Goal: Task Accomplishment & Management: Use online tool/utility

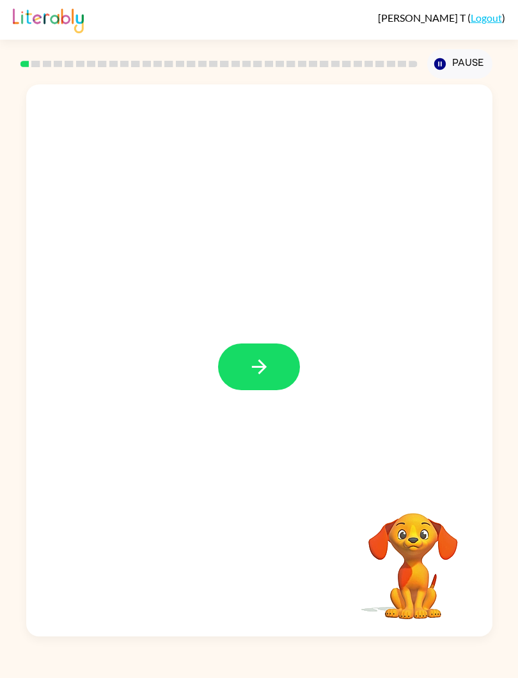
click at [236, 363] on button "button" at bounding box center [259, 367] width 82 height 47
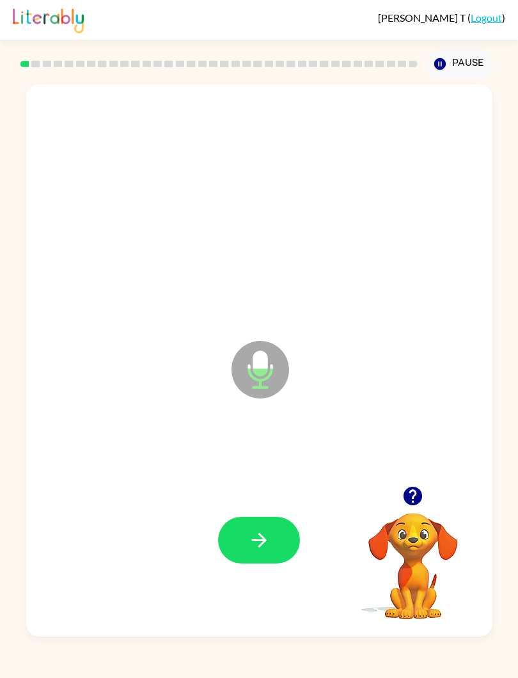
click at [259, 533] on icon "button" at bounding box center [259, 540] width 22 height 22
click at [269, 529] on button "button" at bounding box center [259, 540] width 82 height 47
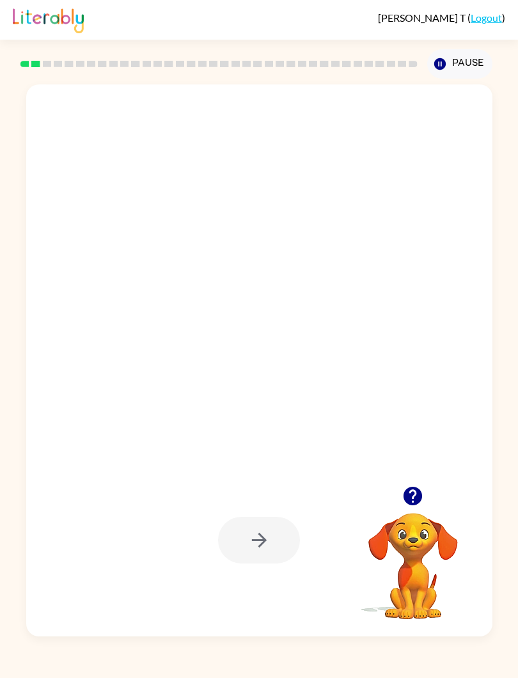
click at [440, 61] on icon "button" at bounding box center [441, 64] width 12 height 12
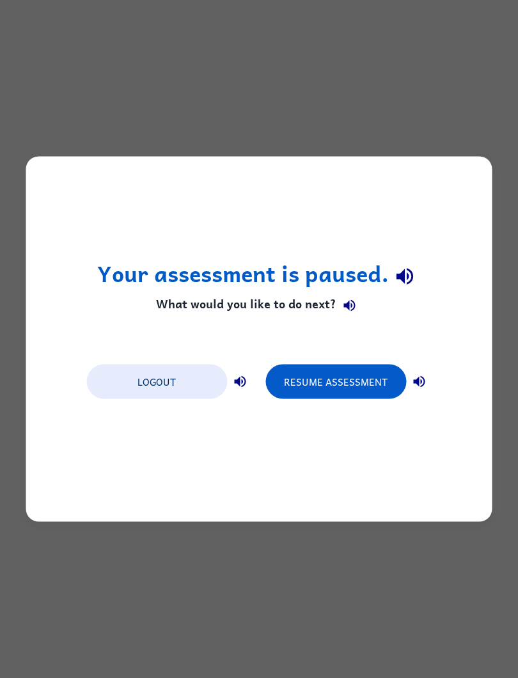
click at [331, 387] on button "Resume Assessment" at bounding box center [336, 382] width 141 height 35
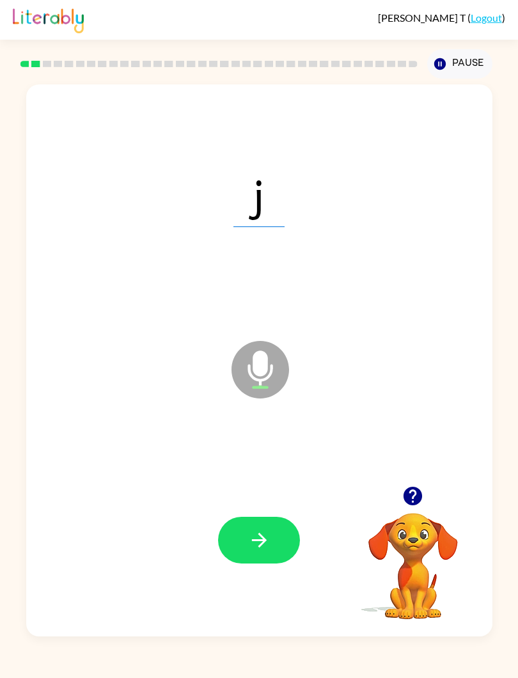
click at [264, 554] on button "button" at bounding box center [259, 540] width 82 height 47
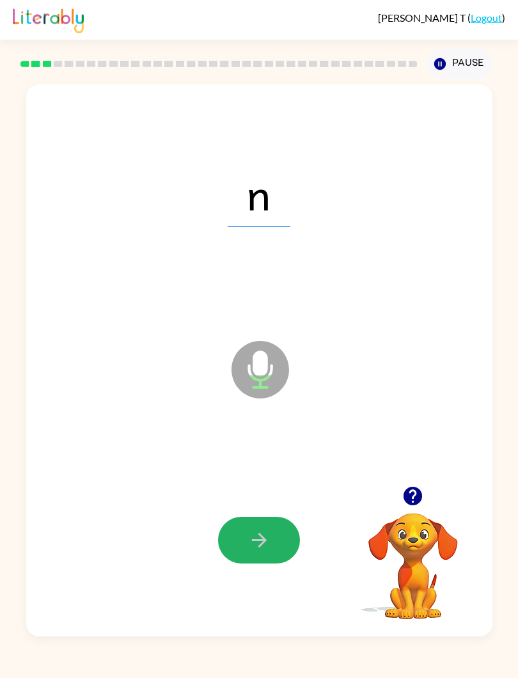
click at [243, 529] on button "button" at bounding box center [259, 540] width 82 height 47
click at [260, 538] on icon "button" at bounding box center [259, 540] width 22 height 22
click at [252, 544] on icon "button" at bounding box center [259, 540] width 22 height 22
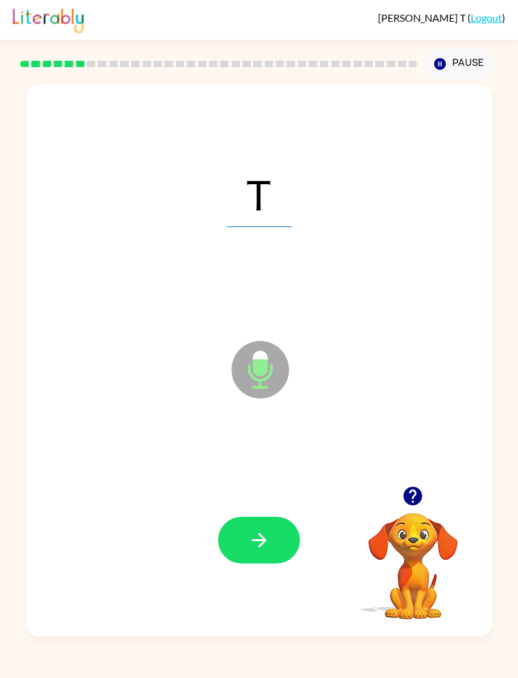
click at [263, 532] on icon "button" at bounding box center [259, 540] width 22 height 22
click at [253, 534] on icon "button" at bounding box center [259, 540] width 22 height 22
click at [268, 515] on div at bounding box center [259, 540] width 441 height 167
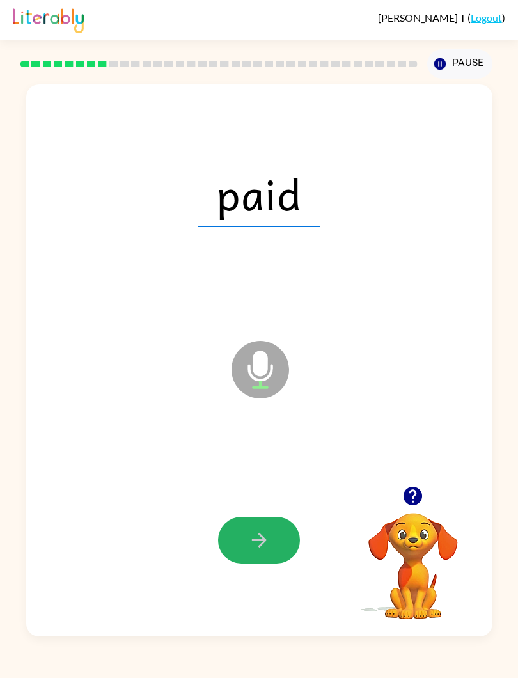
click at [255, 538] on icon "button" at bounding box center [259, 540] width 22 height 22
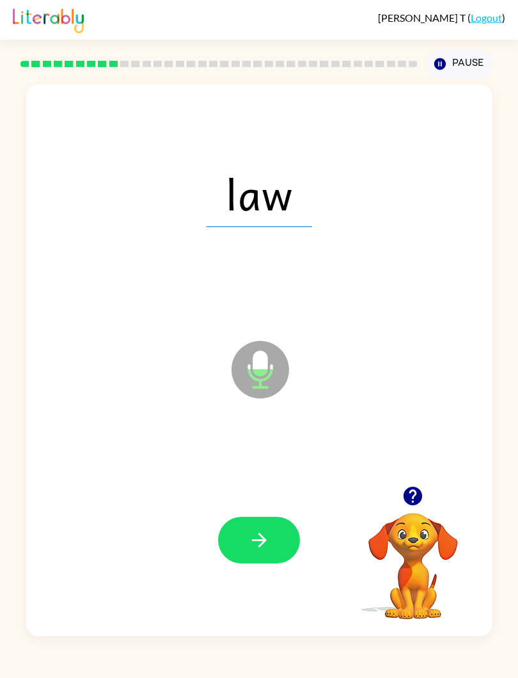
click at [267, 524] on button "button" at bounding box center [259, 540] width 82 height 47
click at [264, 535] on icon "button" at bounding box center [259, 540] width 22 height 22
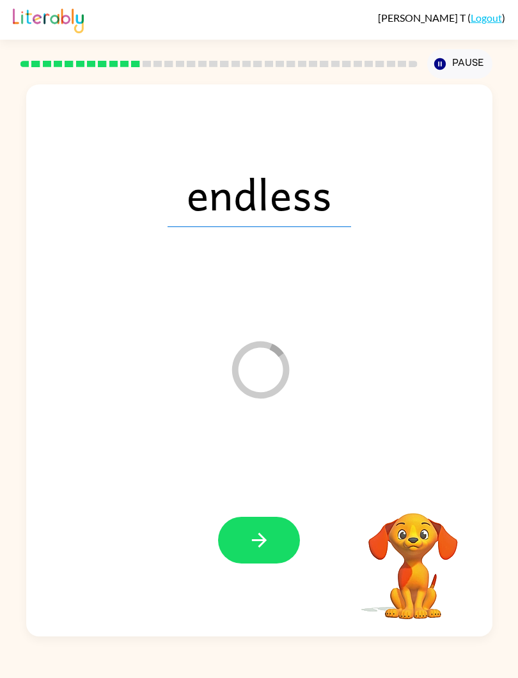
click at [275, 538] on button "button" at bounding box center [259, 540] width 82 height 47
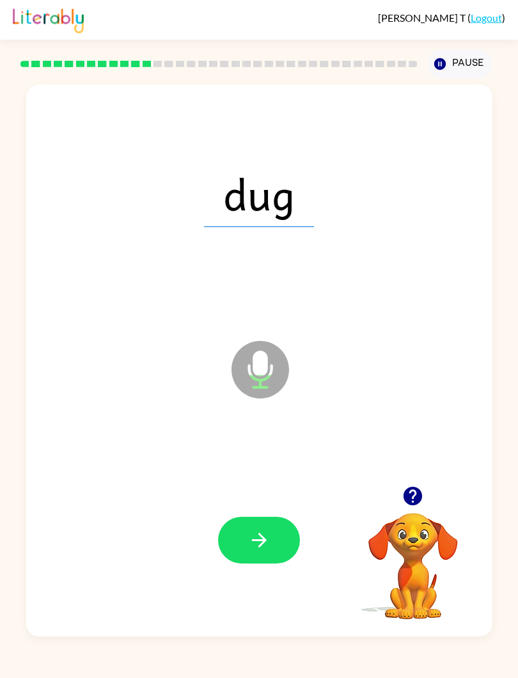
click at [254, 543] on icon "button" at bounding box center [259, 540] width 22 height 22
click at [276, 543] on button "button" at bounding box center [259, 540] width 82 height 47
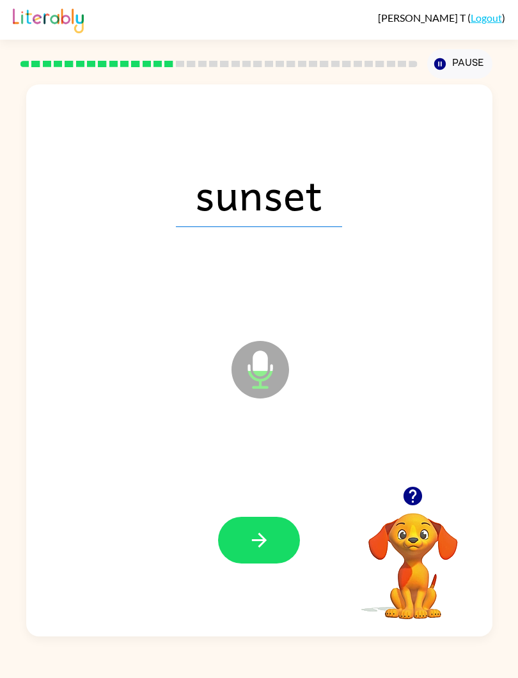
click at [260, 532] on icon "button" at bounding box center [259, 540] width 22 height 22
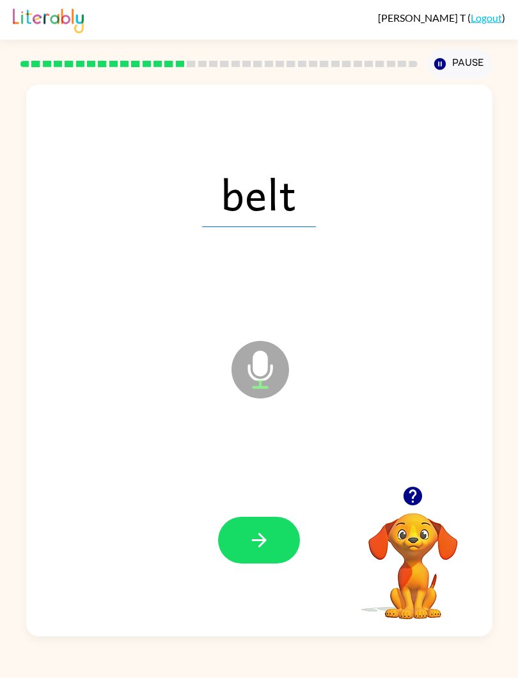
click at [268, 535] on icon "button" at bounding box center [259, 540] width 22 height 22
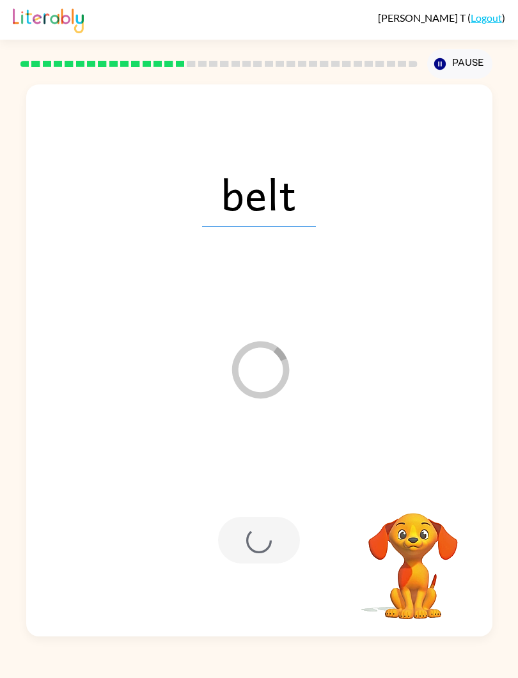
click at [463, 60] on button "Pause Pause" at bounding box center [459, 63] width 65 height 29
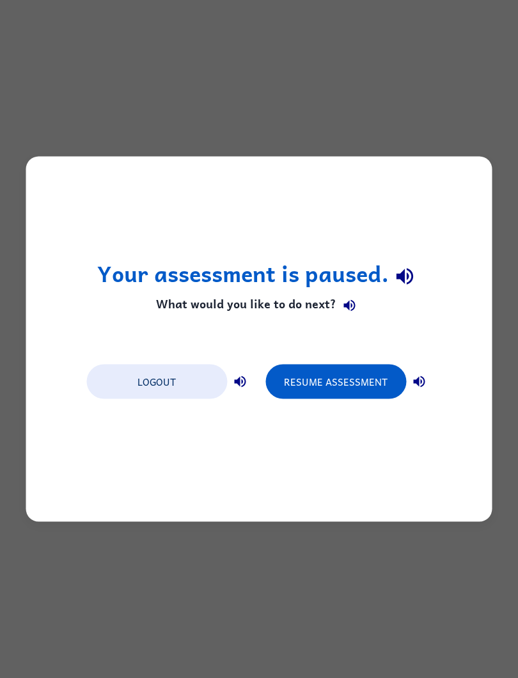
click at [352, 380] on button "Resume Assessment" at bounding box center [336, 382] width 141 height 35
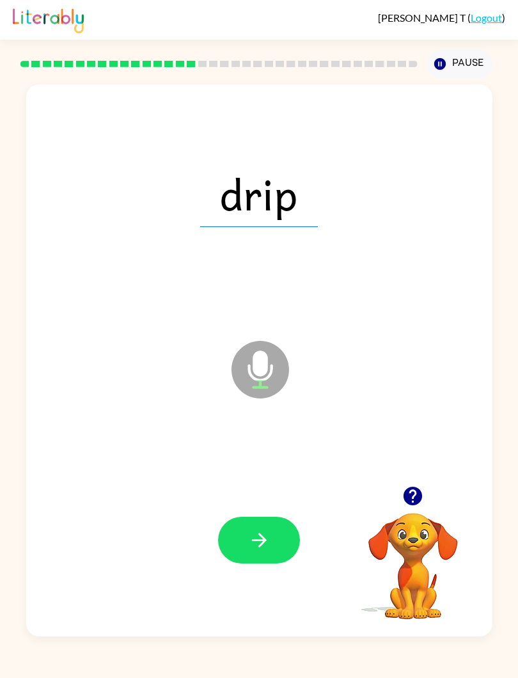
click at [276, 538] on button "button" at bounding box center [259, 540] width 82 height 47
click at [249, 520] on button "button" at bounding box center [259, 540] width 82 height 47
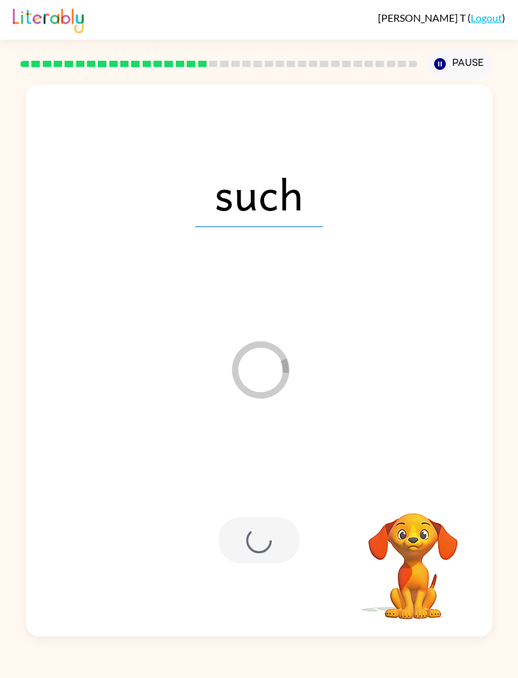
click at [456, 67] on button "Pause Pause" at bounding box center [459, 63] width 65 height 29
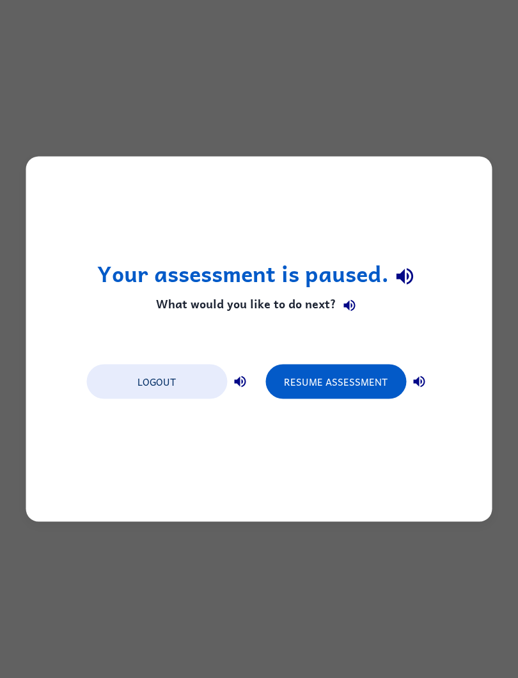
click at [321, 374] on button "Resume Assessment" at bounding box center [336, 382] width 141 height 35
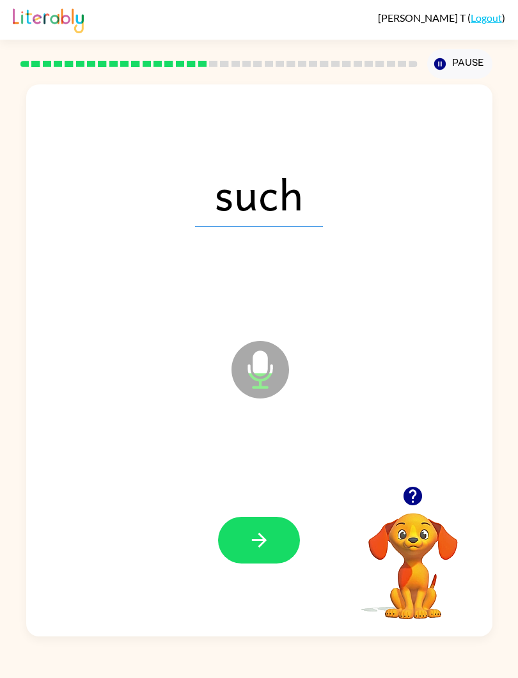
click at [261, 524] on button "button" at bounding box center [259, 540] width 82 height 47
click at [259, 530] on icon "button" at bounding box center [259, 540] width 22 height 22
click at [272, 542] on button "button" at bounding box center [259, 540] width 82 height 47
click at [267, 539] on icon "button" at bounding box center [259, 540] width 22 height 22
click at [261, 537] on icon "button" at bounding box center [258, 540] width 15 height 15
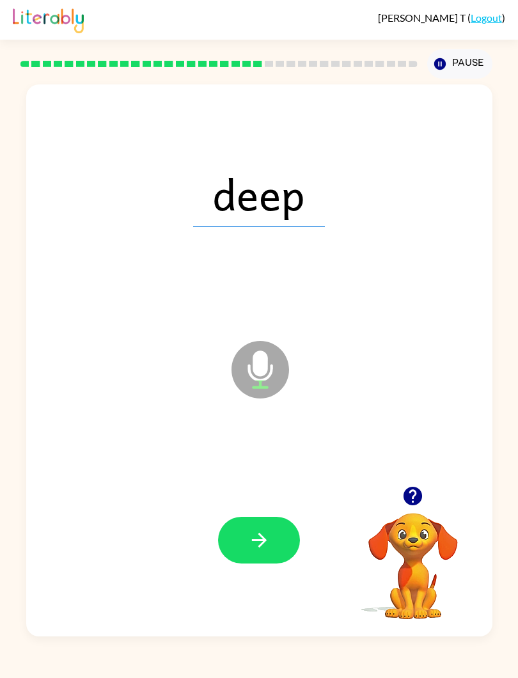
click at [256, 539] on icon "button" at bounding box center [259, 540] width 22 height 22
click at [278, 529] on button "button" at bounding box center [259, 540] width 82 height 47
click at [269, 548] on icon "button" at bounding box center [259, 540] width 22 height 22
click at [272, 531] on button "button" at bounding box center [259, 540] width 82 height 47
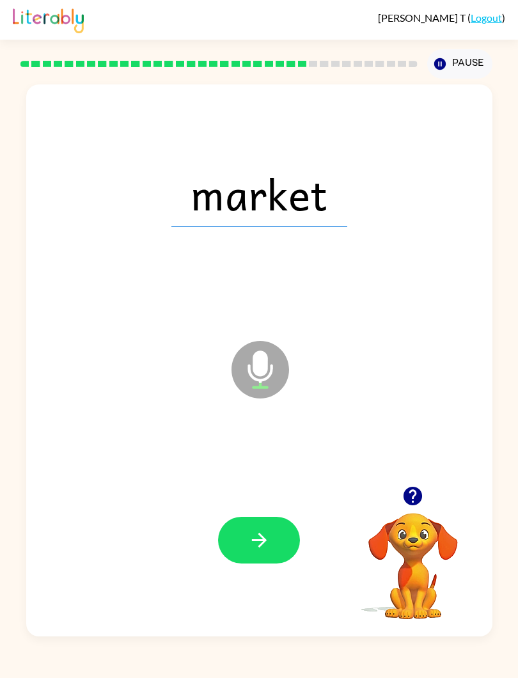
click at [250, 507] on div at bounding box center [259, 540] width 441 height 167
click at [237, 534] on button "button" at bounding box center [259, 540] width 82 height 47
click at [263, 563] on button "button" at bounding box center [259, 540] width 82 height 47
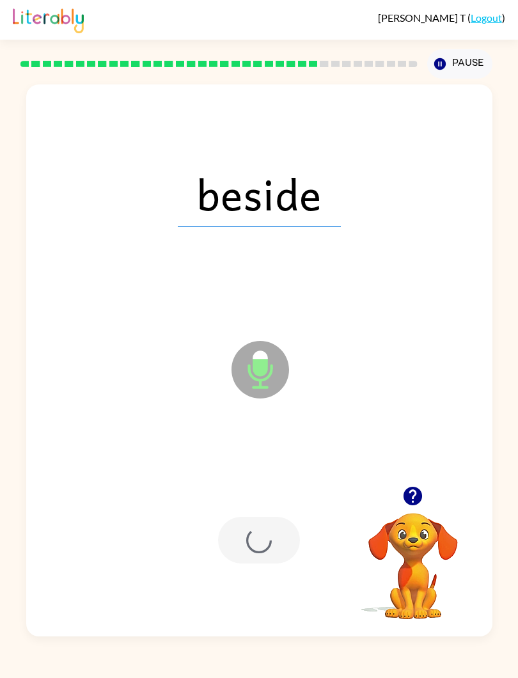
click at [270, 523] on div at bounding box center [259, 540] width 82 height 47
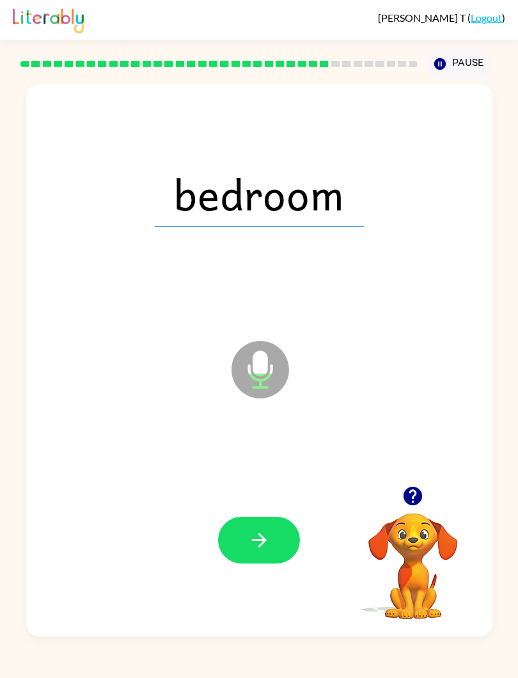
click at [282, 525] on button "button" at bounding box center [259, 540] width 82 height 47
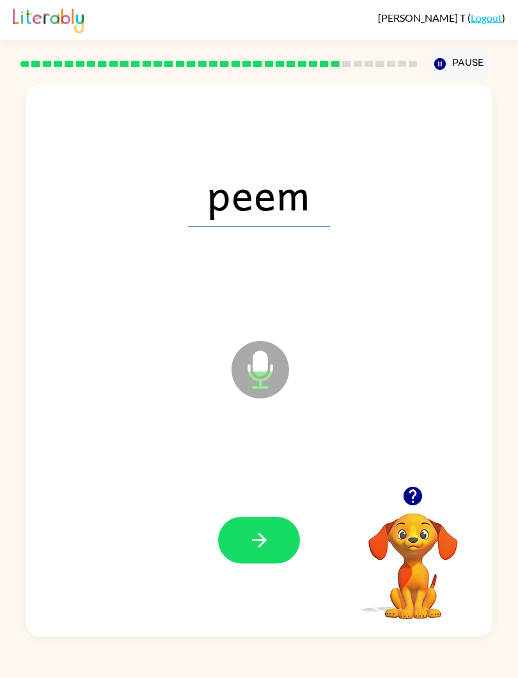
click at [259, 529] on button "button" at bounding box center [259, 540] width 82 height 47
click at [261, 535] on icon "button" at bounding box center [259, 540] width 22 height 22
click at [257, 540] on icon "button" at bounding box center [259, 540] width 22 height 22
click at [254, 542] on icon "button" at bounding box center [259, 540] width 22 height 22
click at [272, 563] on button "button" at bounding box center [259, 540] width 82 height 47
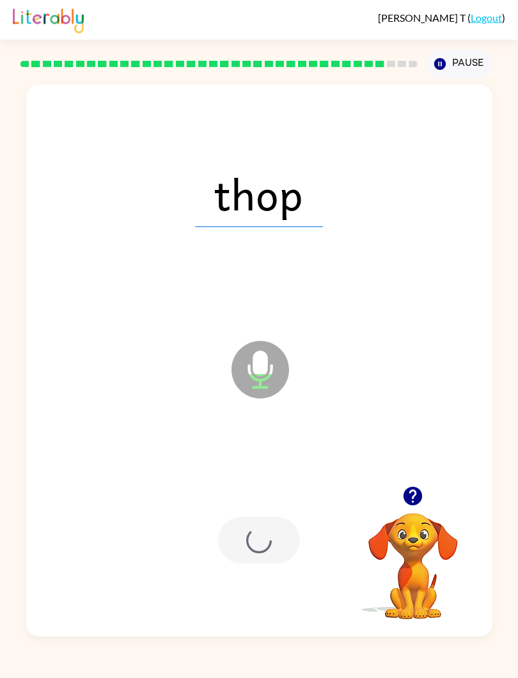
click at [276, 509] on div at bounding box center [259, 540] width 441 height 167
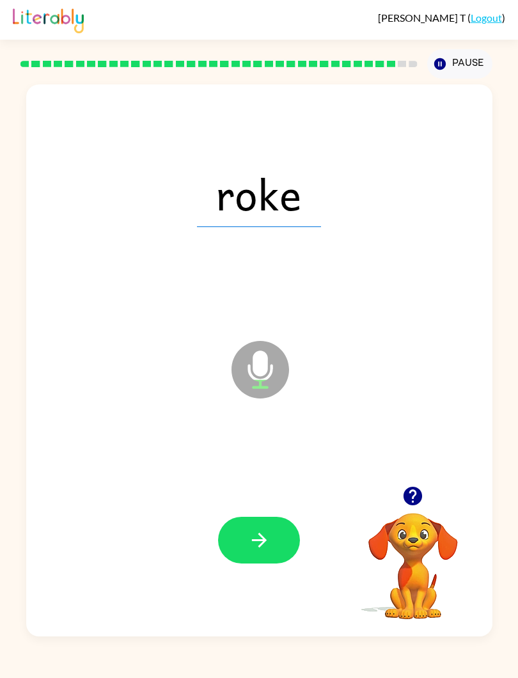
click at [253, 529] on button "button" at bounding box center [259, 540] width 82 height 47
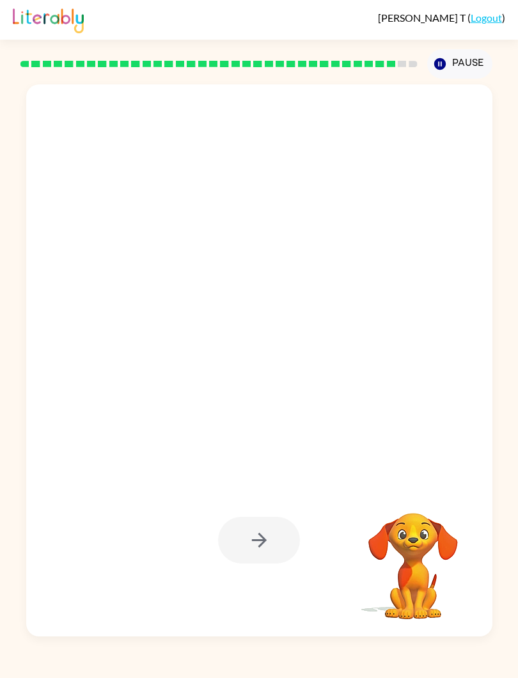
click at [466, 61] on button "Pause Pause" at bounding box center [459, 63] width 65 height 29
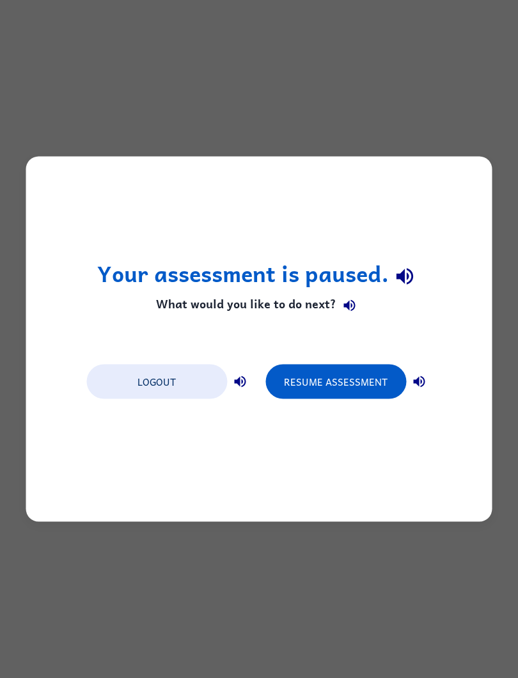
click at [336, 371] on button "Resume Assessment" at bounding box center [336, 382] width 141 height 35
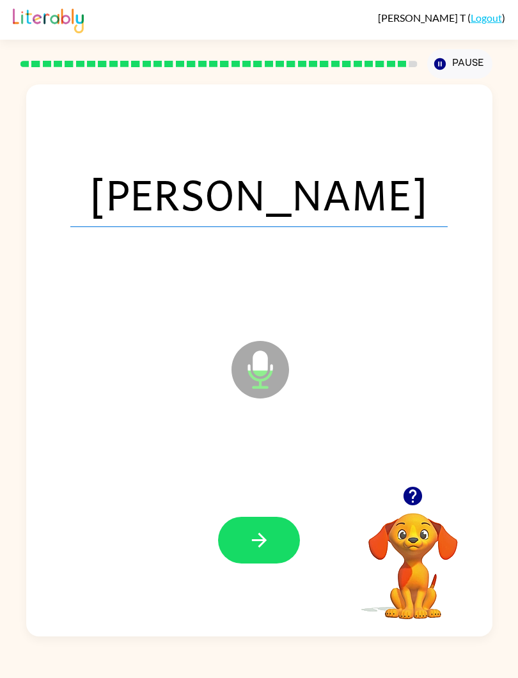
click at [267, 536] on icon "button" at bounding box center [259, 540] width 22 height 22
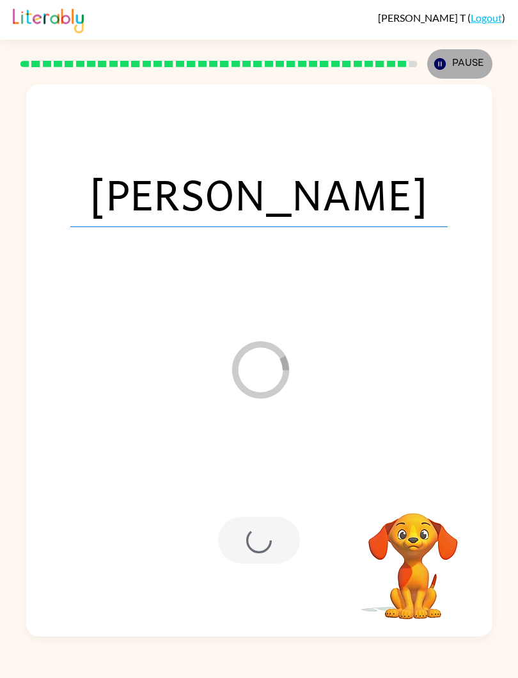
click at [464, 65] on button "Pause Pause" at bounding box center [459, 63] width 65 height 29
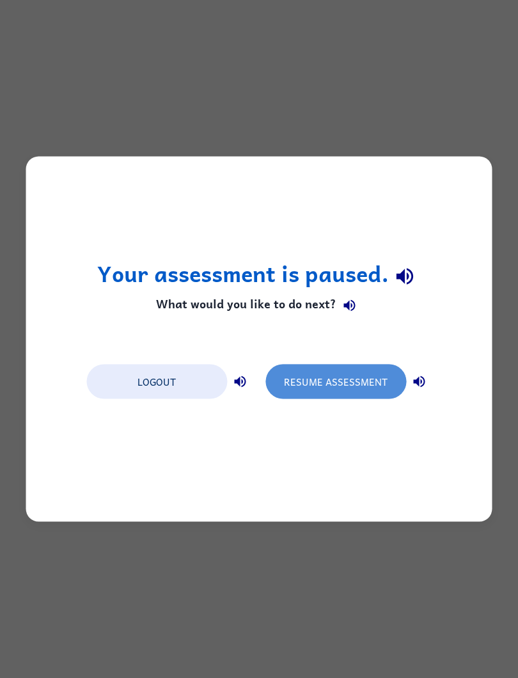
click at [345, 366] on button "Resume Assessment" at bounding box center [336, 382] width 141 height 35
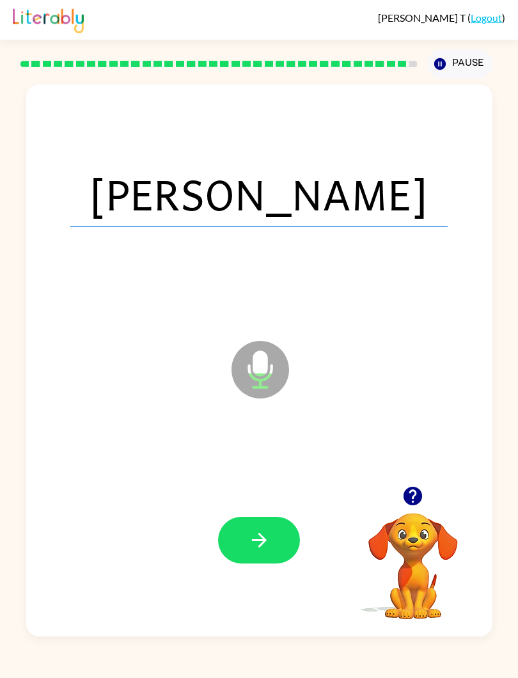
click at [285, 538] on button "button" at bounding box center [259, 540] width 82 height 47
